Goal: Obtain resource: Download file/media

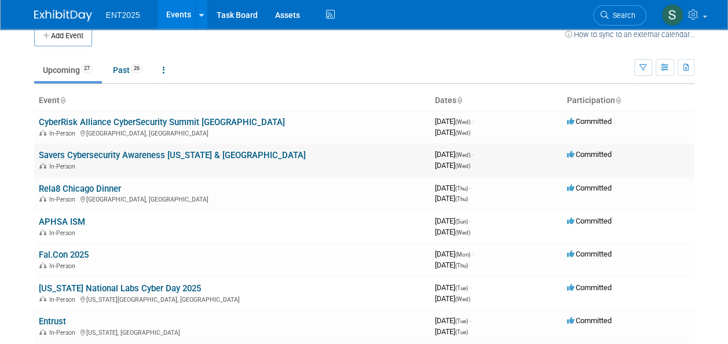
scroll to position [14, 0]
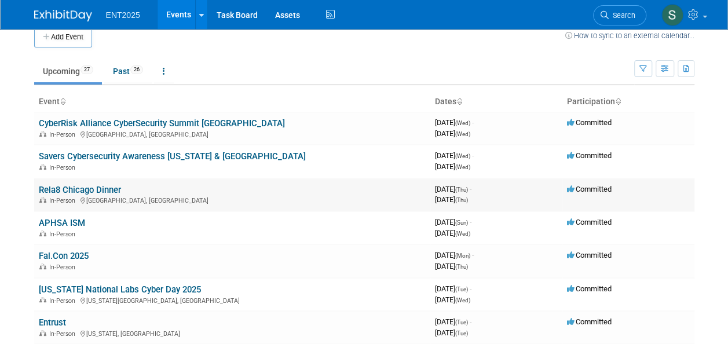
click at [96, 191] on link "Rela8 Chicago Dinner" at bounding box center [80, 190] width 82 height 10
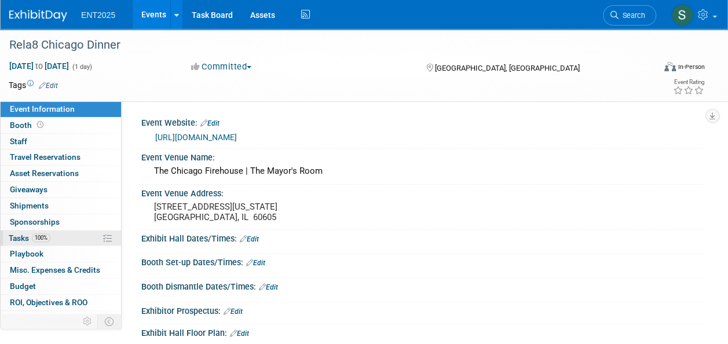
click at [25, 235] on span "Tasks 100%" at bounding box center [30, 237] width 42 height 9
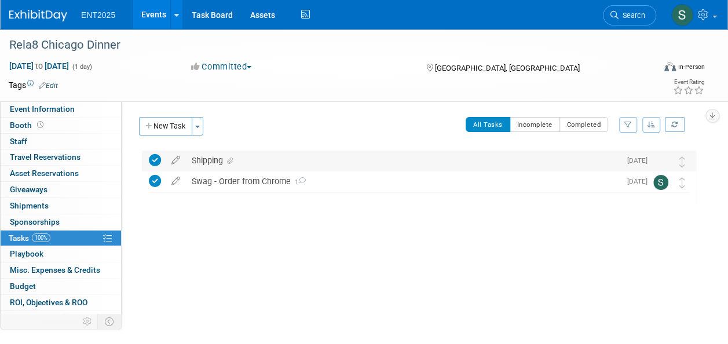
click at [217, 161] on div "Shipping" at bounding box center [403, 161] width 434 height 20
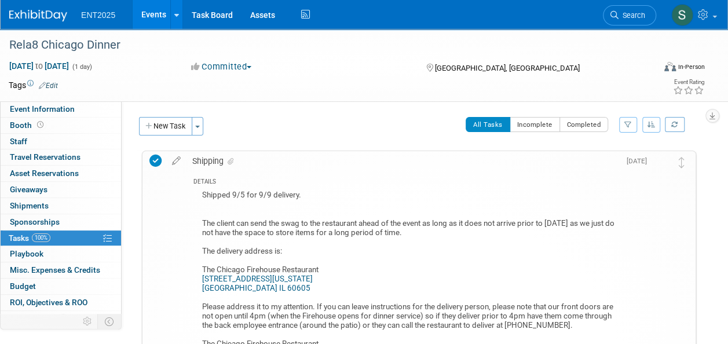
drag, startPoint x: 725, startPoint y: 152, endPoint x: 726, endPoint y: 173, distance: 20.3
click at [726, 182] on div "Event Information Event Info Booth Booth 0 Staff 0 Staff 0 Travel Reservations …" at bounding box center [364, 334] width 728 height 610
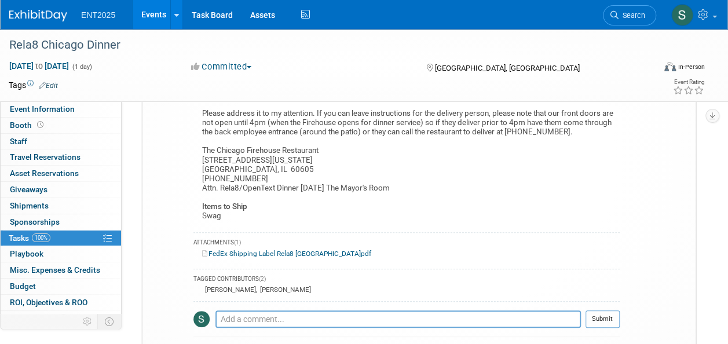
scroll to position [195, 0]
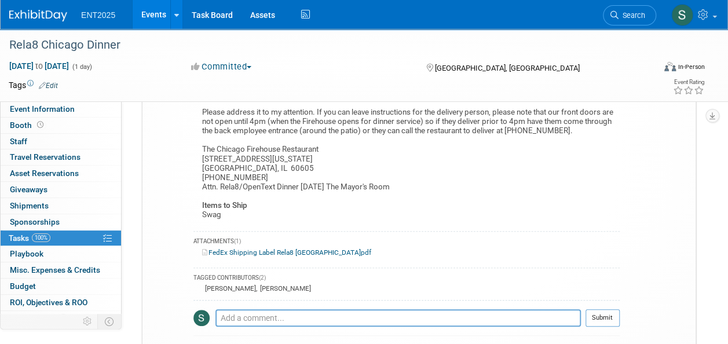
click at [251, 250] on link "FedEx Shipping Label Rela8 Chicago.pdf" at bounding box center [286, 252] width 169 height 8
click at [147, 12] on link "Events" at bounding box center [154, 14] width 42 height 29
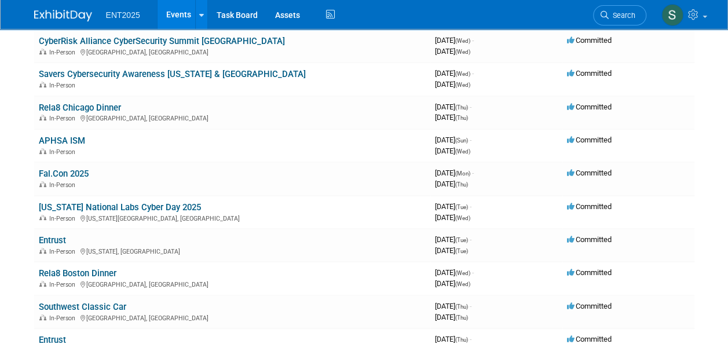
scroll to position [118, 0]
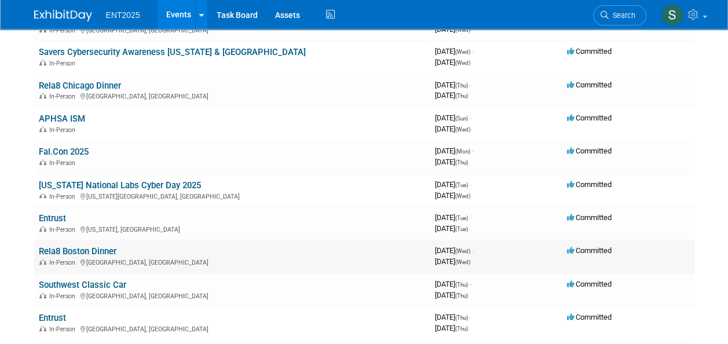
click at [79, 257] on div "In-Person [GEOGRAPHIC_DATA], [GEOGRAPHIC_DATA]" at bounding box center [232, 261] width 387 height 9
click at [76, 250] on link "Rela8 Boston Dinner" at bounding box center [78, 251] width 78 height 10
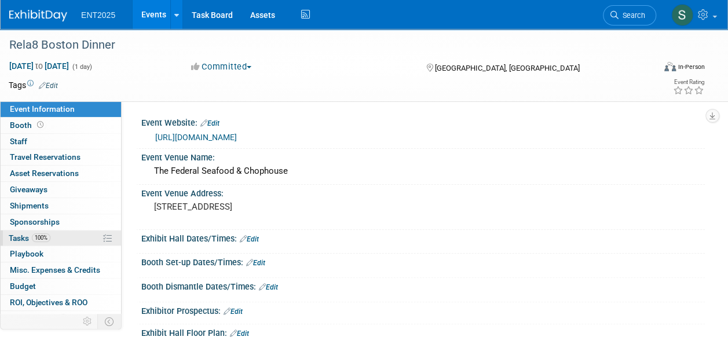
click at [22, 238] on span "Tasks 100%" at bounding box center [30, 237] width 42 height 9
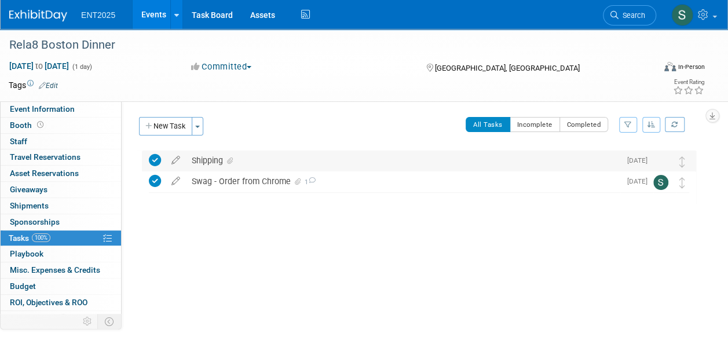
click at [210, 157] on div "Shipping" at bounding box center [403, 161] width 434 height 20
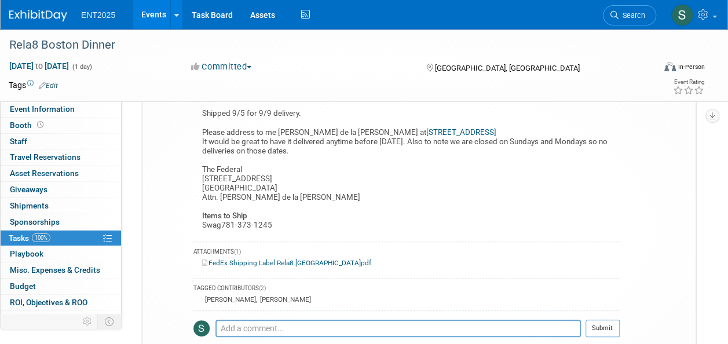
scroll to position [97, 0]
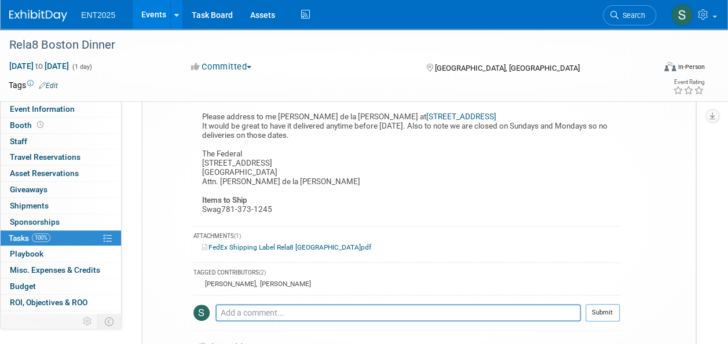
click at [302, 247] on link "FedEx Shipping Label Rela8 Boston.pdf" at bounding box center [286, 247] width 169 height 8
click at [147, 14] on link "Events" at bounding box center [154, 14] width 42 height 29
